Goal: Information Seeking & Learning: Learn about a topic

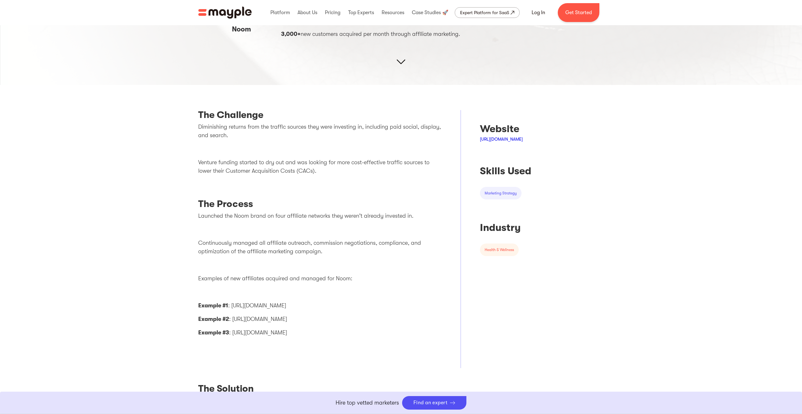
scroll to position [126, 0]
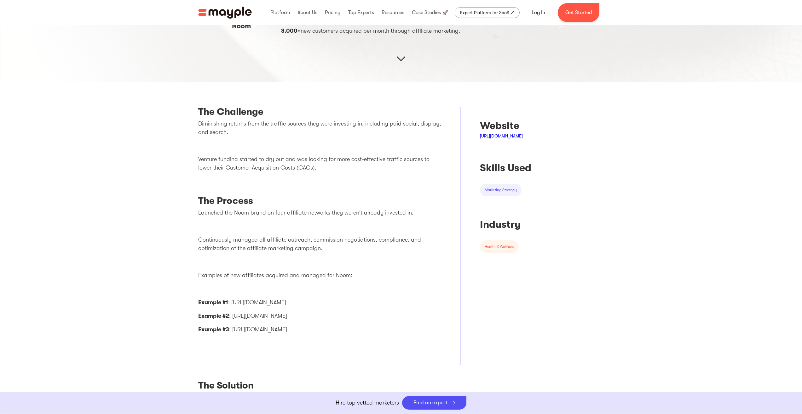
click at [370, 317] on p "Example #2 : https://www.honestbrandreviews.com/reviews/noom-diet-plan-review/" at bounding box center [319, 316] width 243 height 9
click at [277, 328] on p "Example #3 : https://tdeecalculator.net/" at bounding box center [319, 330] width 243 height 9
click at [286, 314] on p "Example #2 : https://www.honestbrandreviews.com/reviews/noom-diet-plan-review/" at bounding box center [319, 316] width 243 height 9
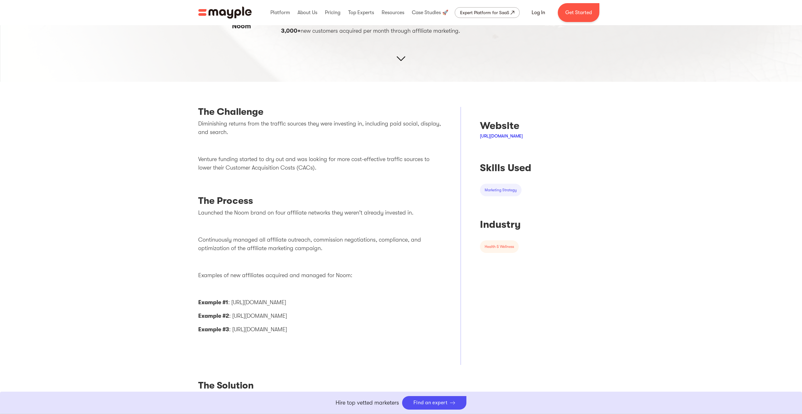
click at [286, 314] on p "Example #2 : https://www.honestbrandreviews.com/reviews/noom-diet-plan-review/" at bounding box center [319, 316] width 243 height 9
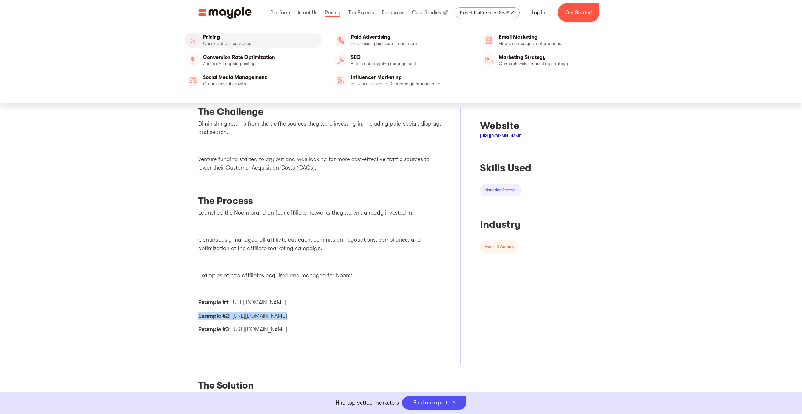
click at [219, 36] on link "Pricing" at bounding box center [253, 40] width 138 height 15
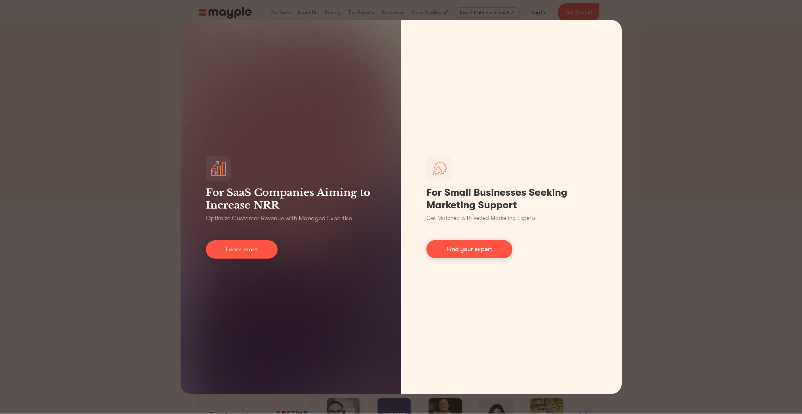
click at [722, 89] on div "For SaaS Companies Aiming to Increase NRR Optimize Customer Revenue with Manage…" at bounding box center [401, 207] width 802 height 414
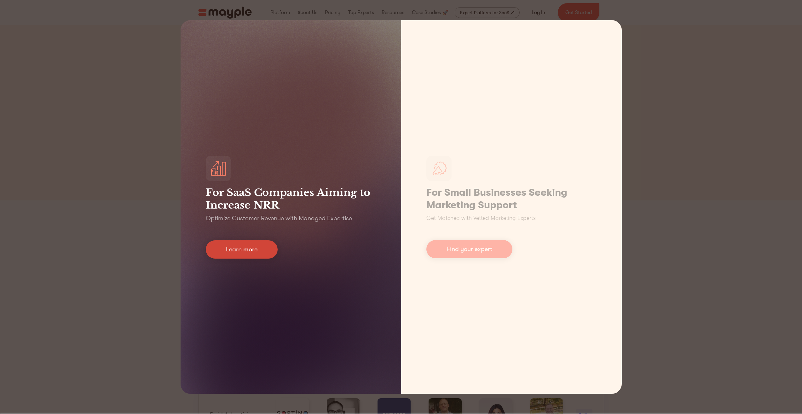
click at [240, 254] on link "Learn more" at bounding box center [242, 250] width 72 height 18
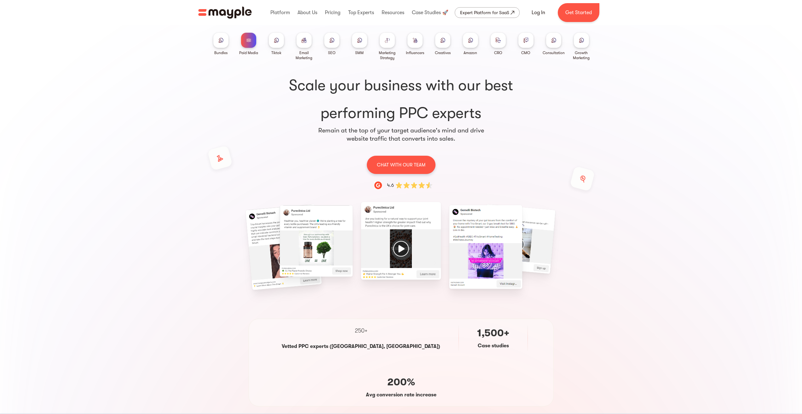
click at [587, 40] on div at bounding box center [581, 40] width 15 height 15
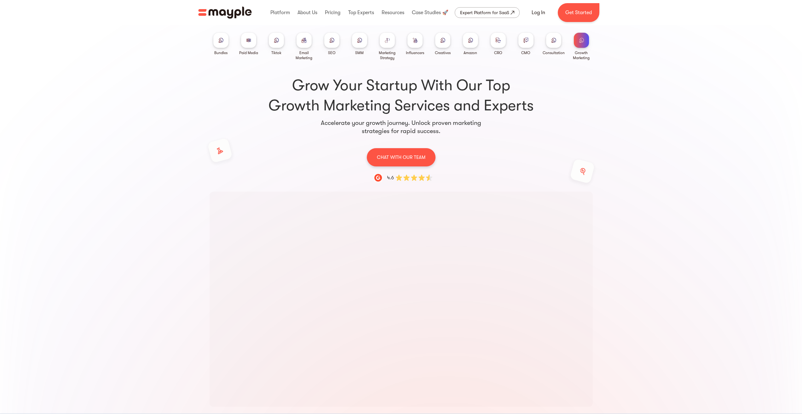
click at [552, 44] on div at bounding box center [553, 40] width 15 height 15
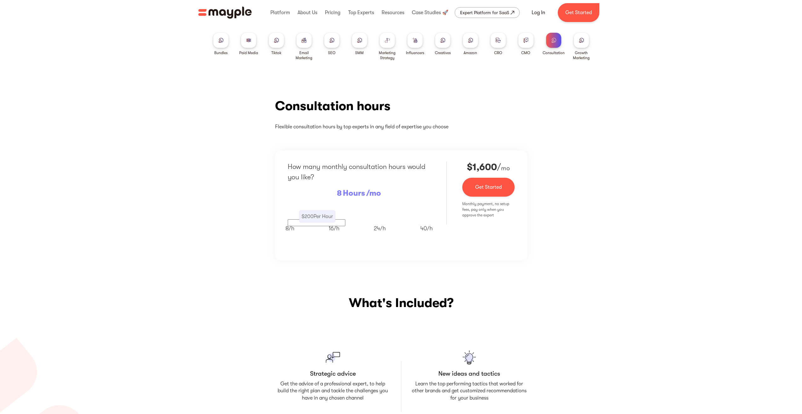
click at [531, 43] on div at bounding box center [525, 40] width 15 height 15
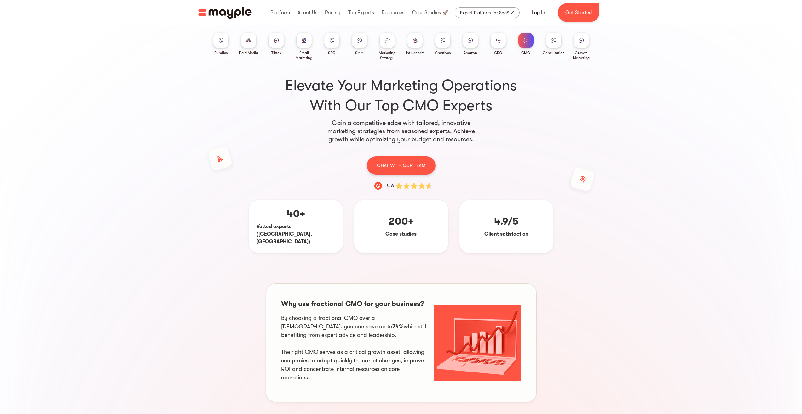
click at [442, 43] on div at bounding box center [442, 40] width 15 height 15
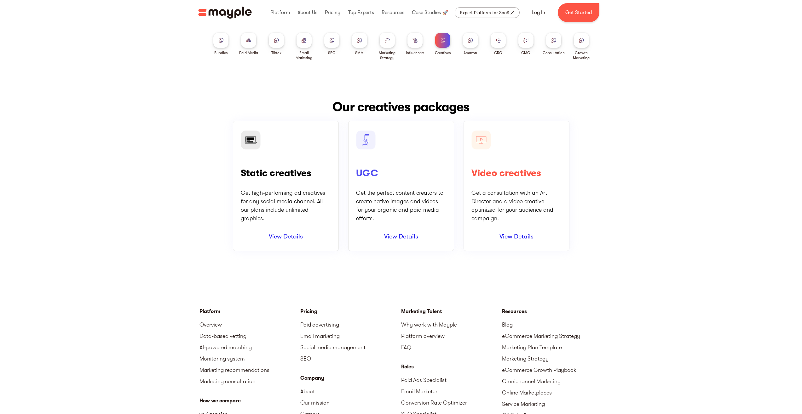
click at [464, 40] on div at bounding box center [470, 40] width 15 height 15
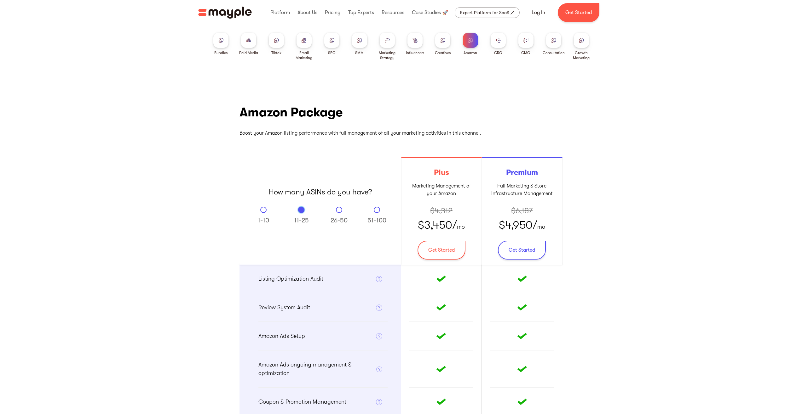
click at [508, 39] on div "Bundles Paid Media Tiktok Email Marketing SEO SMM Marketing Strategy Influencer…" at bounding box center [400, 42] width 403 height 35
click at [496, 41] on img at bounding box center [497, 40] width 5 height 5
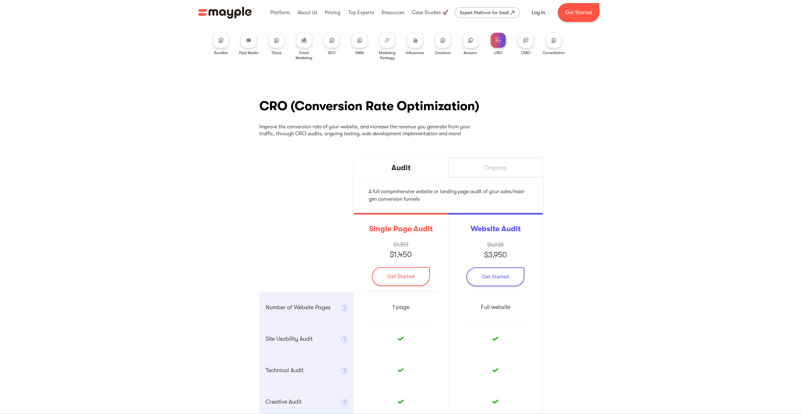
click at [594, 375] on div "CRO (Conversion Rate Optimization) Improve the conversion rate of your website,…" at bounding box center [401, 287] width 802 height 417
